Goal: Task Accomplishment & Management: Manage account settings

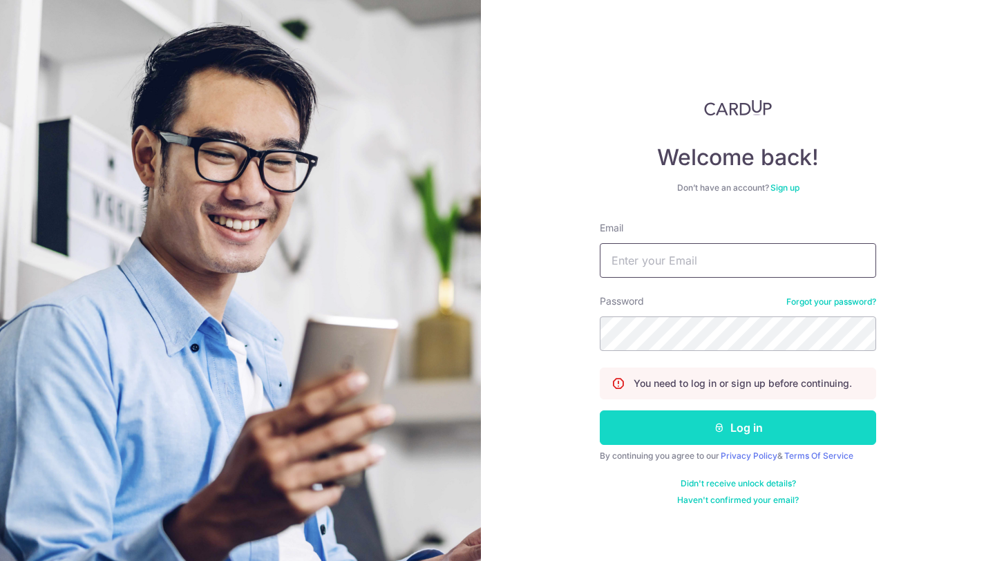
type input "[PERSON_NAME][EMAIL_ADDRESS][DOMAIN_NAME]"
click at [725, 423] on button "Log in" at bounding box center [738, 427] width 276 height 35
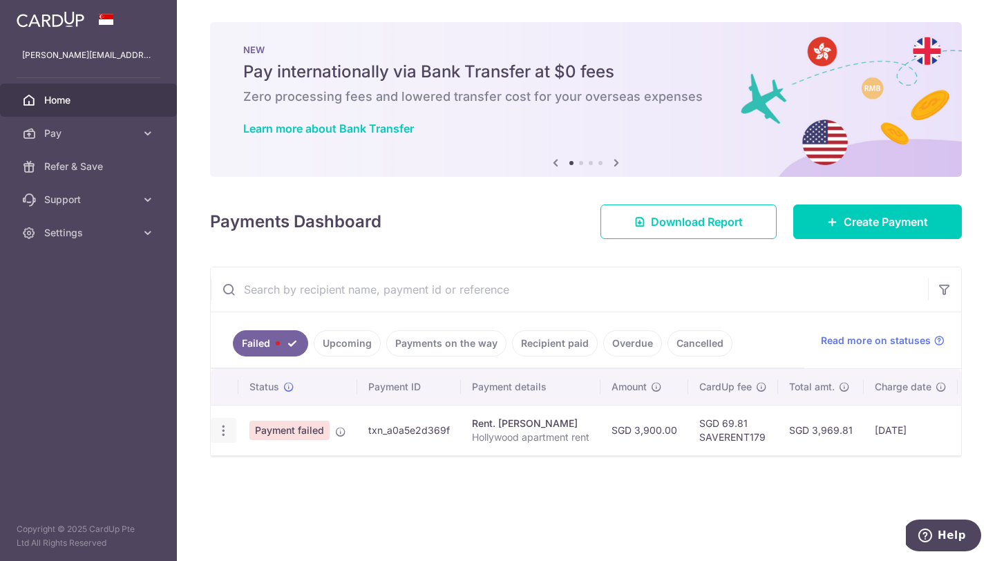
click at [225, 423] on icon "button" at bounding box center [223, 430] width 15 height 15
click at [271, 461] on span "Update payment" at bounding box center [297, 468] width 94 height 17
radio input "true"
type input "3,900.00"
type input "Hollywood apartment rent"
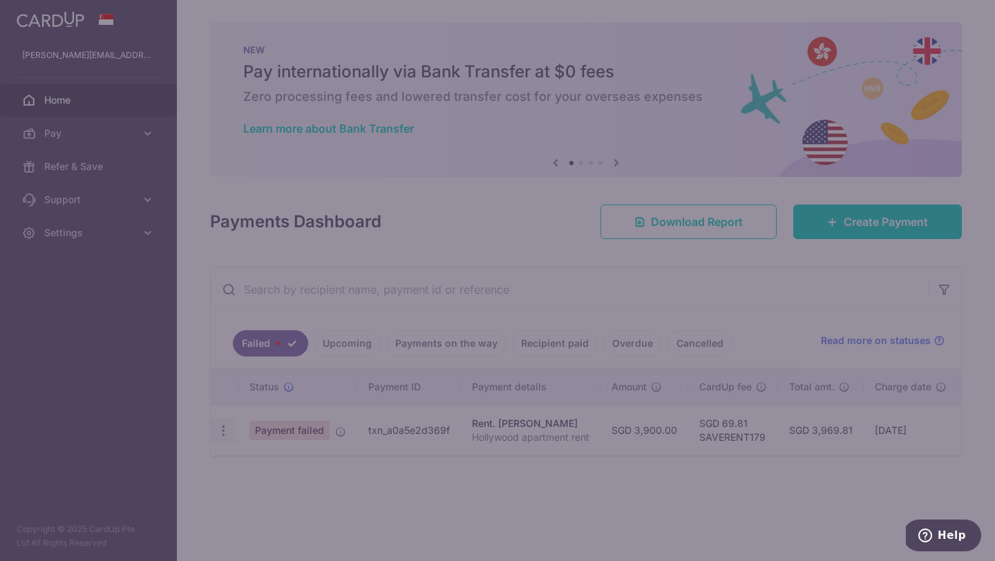
type input "SAVERENT179"
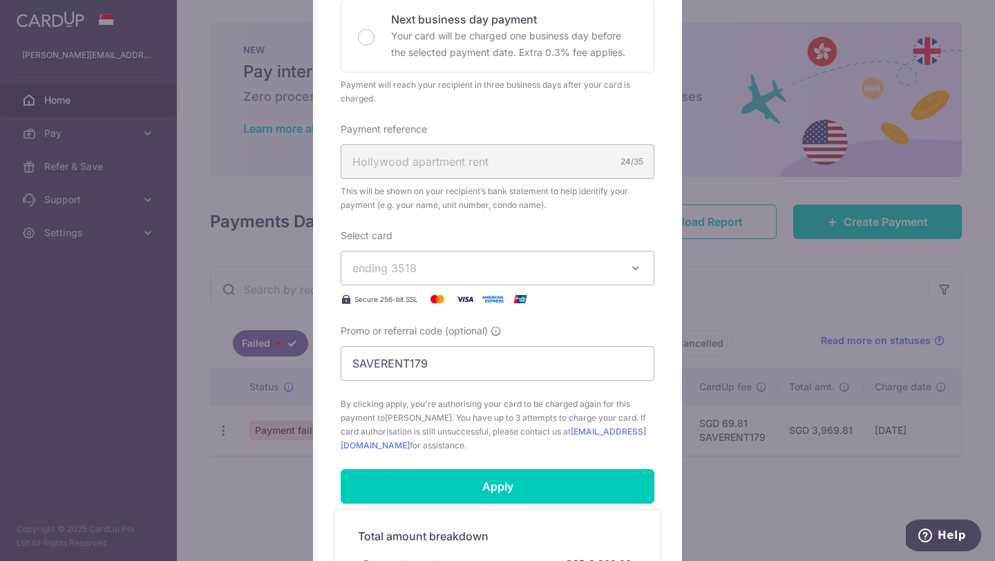
scroll to position [389, 0]
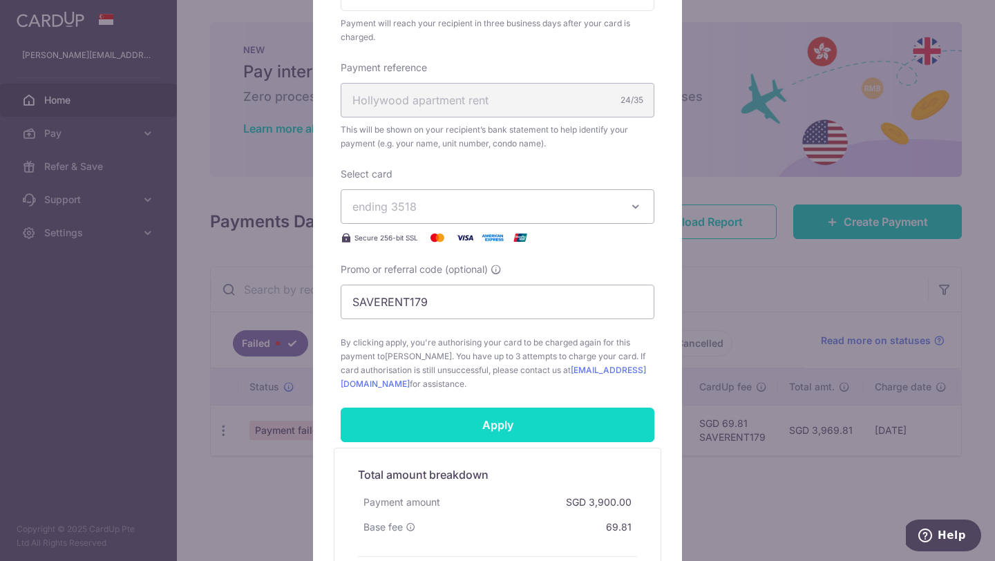
click at [505, 424] on input "Apply" at bounding box center [498, 425] width 314 height 35
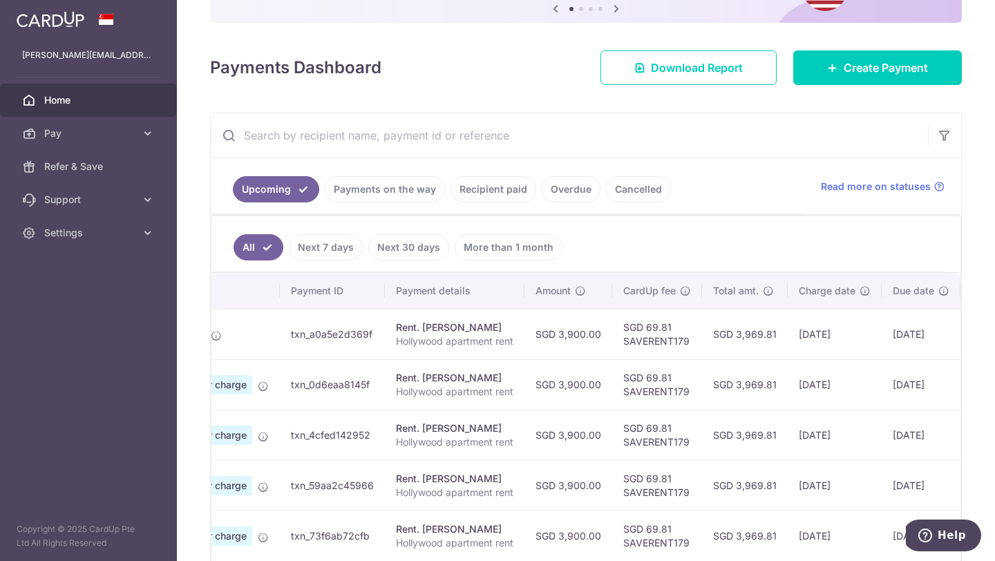
scroll to position [0, 206]
